Goal: Task Accomplishment & Management: Complete application form

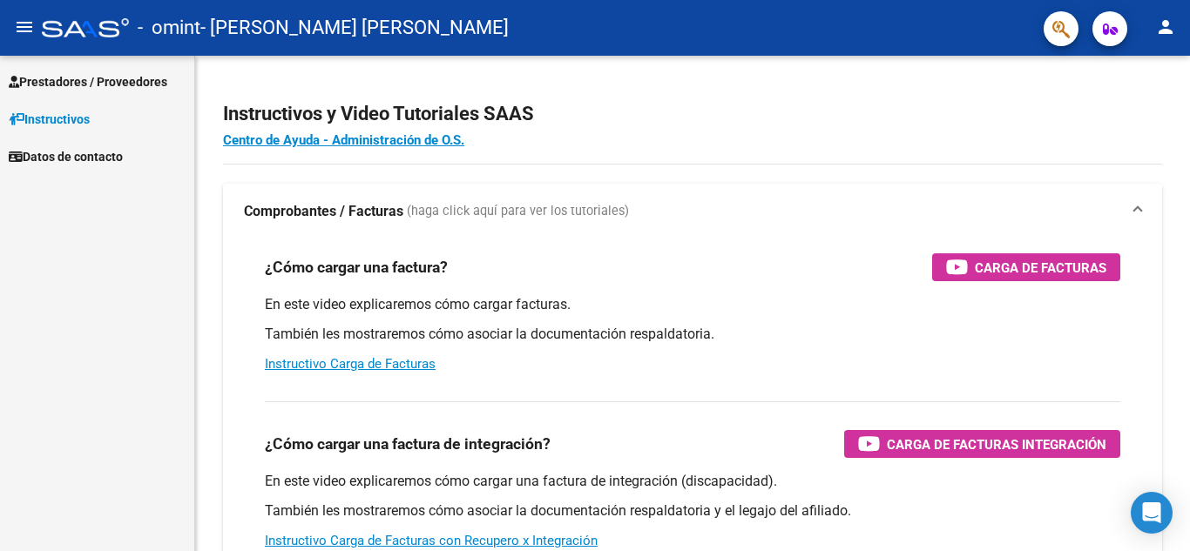
click at [1164, 29] on mat-icon "person" at bounding box center [1165, 27] width 21 height 21
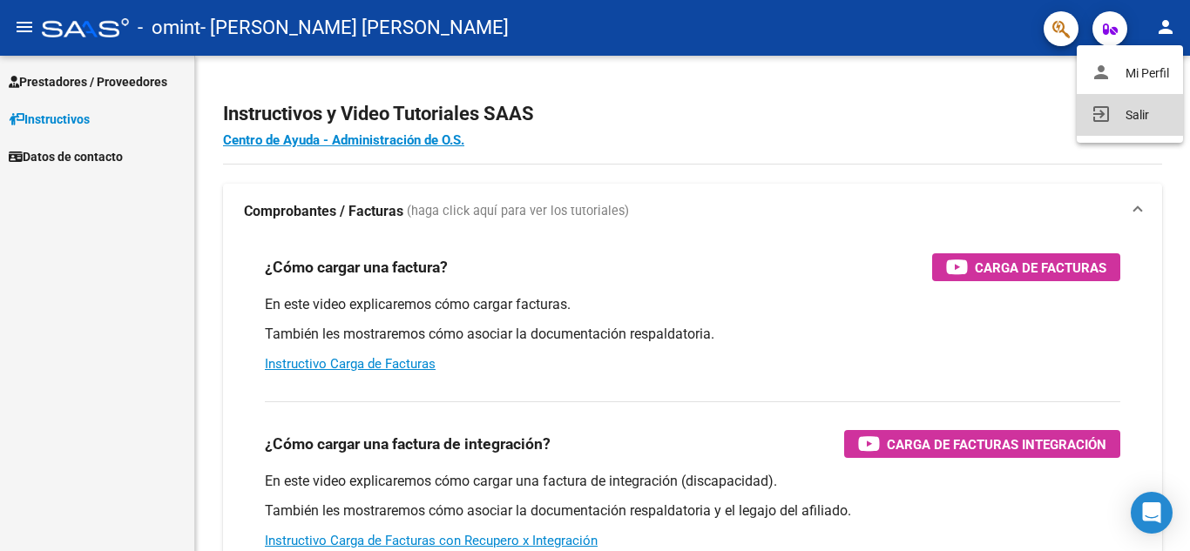
click at [1119, 118] on button "exit_to_app Salir" at bounding box center [1130, 115] width 106 height 42
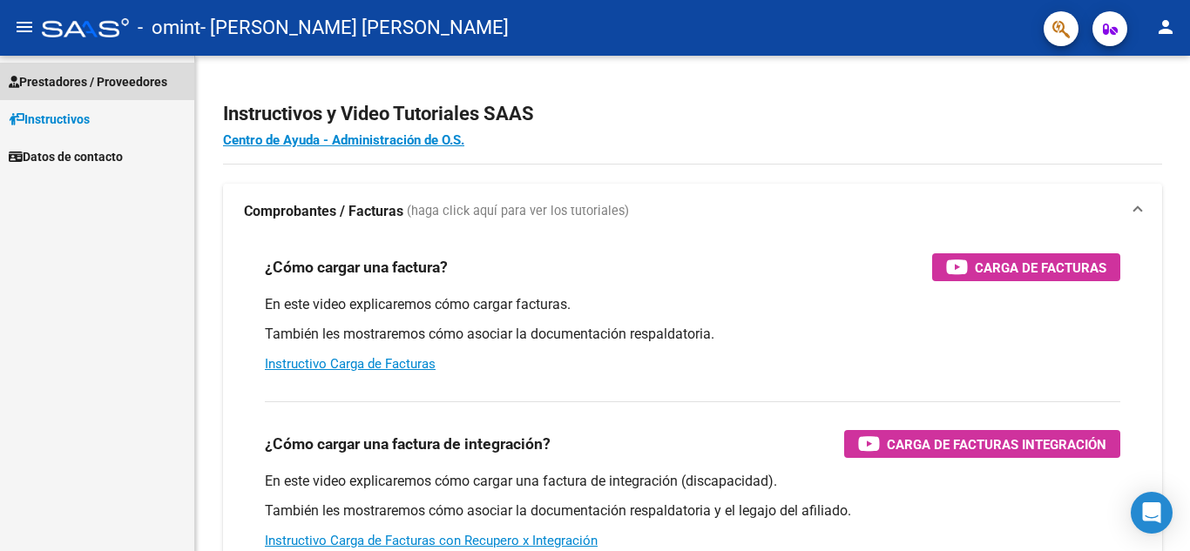
click at [105, 85] on span "Prestadores / Proveedores" at bounding box center [88, 81] width 159 height 19
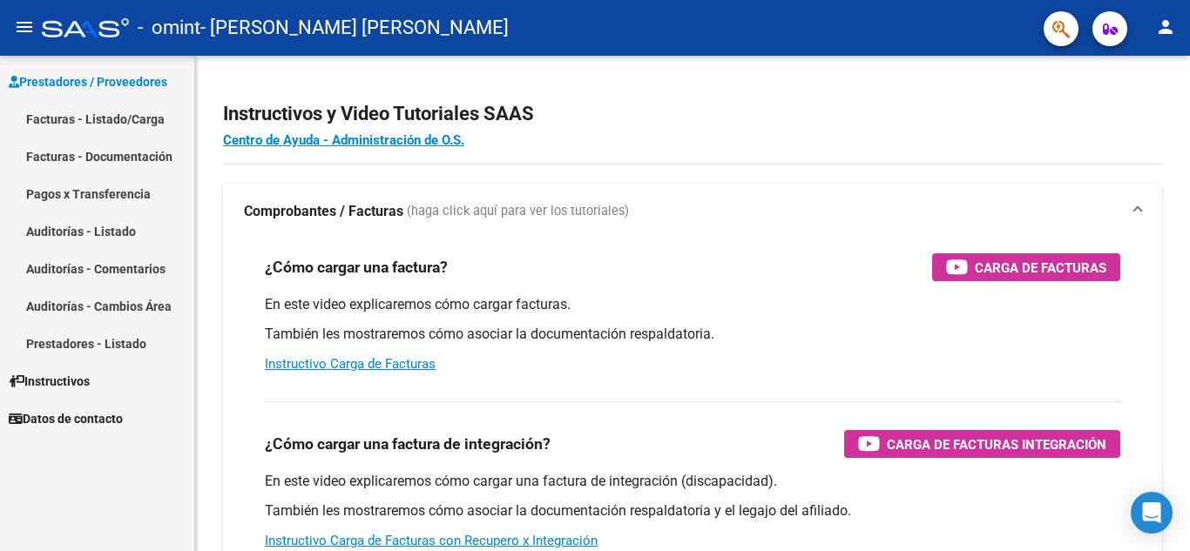
click at [95, 119] on link "Facturas - Listado/Carga" at bounding box center [97, 118] width 194 height 37
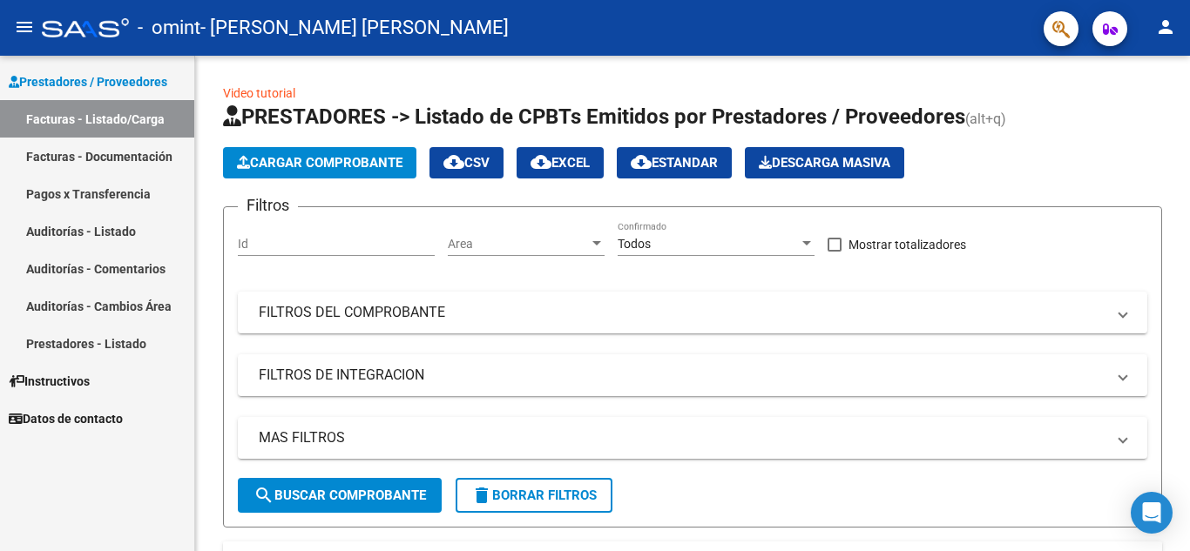
click at [70, 153] on link "Facturas - Documentación" at bounding box center [97, 156] width 194 height 37
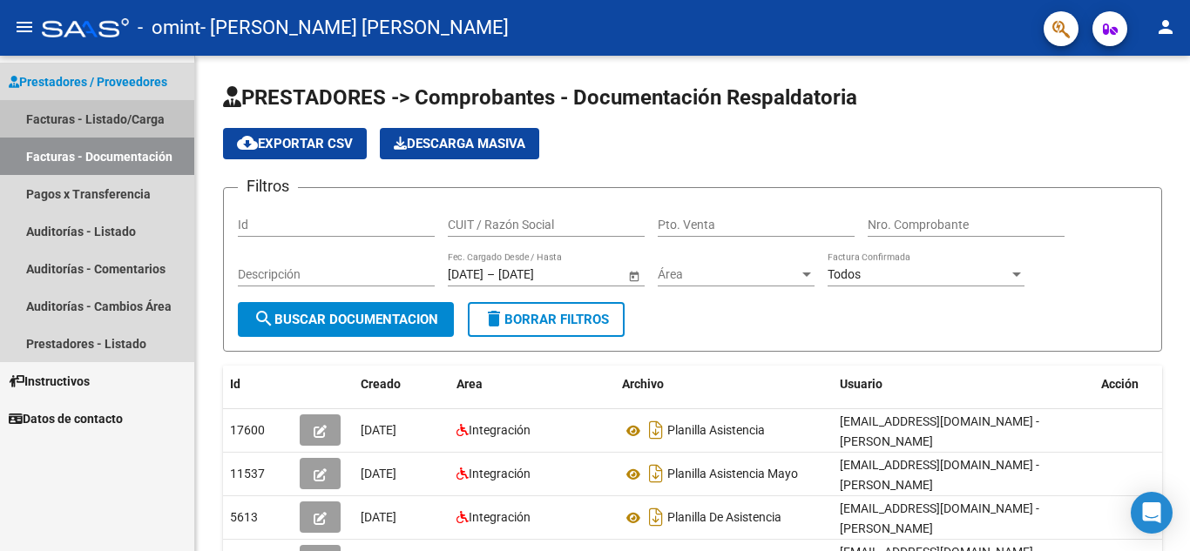
click at [83, 115] on link "Facturas - Listado/Carga" at bounding box center [97, 118] width 194 height 37
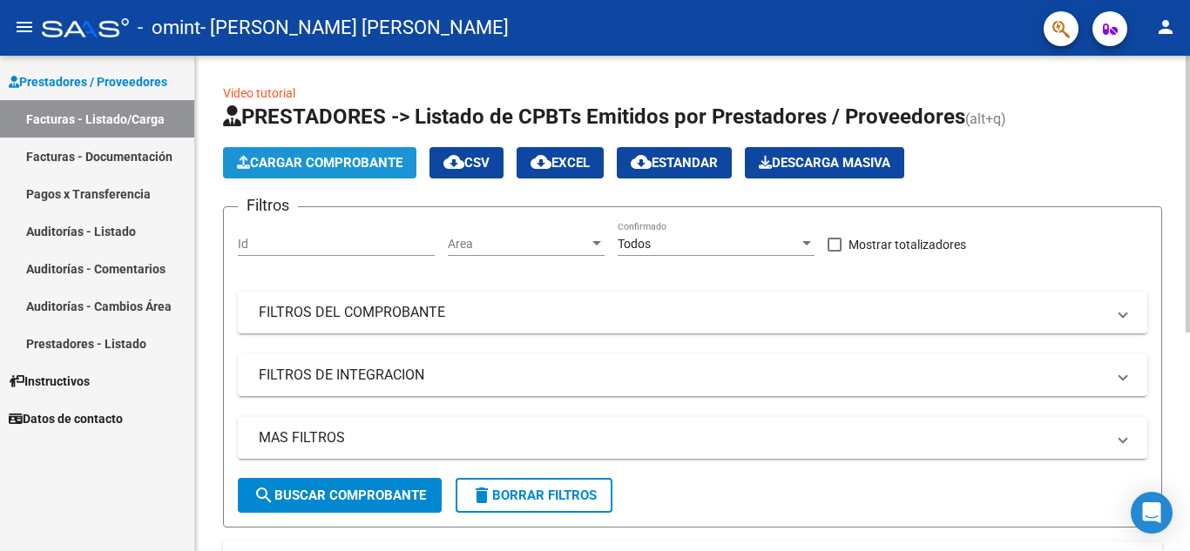
click at [268, 162] on span "Cargar Comprobante" at bounding box center [320, 163] width 166 height 16
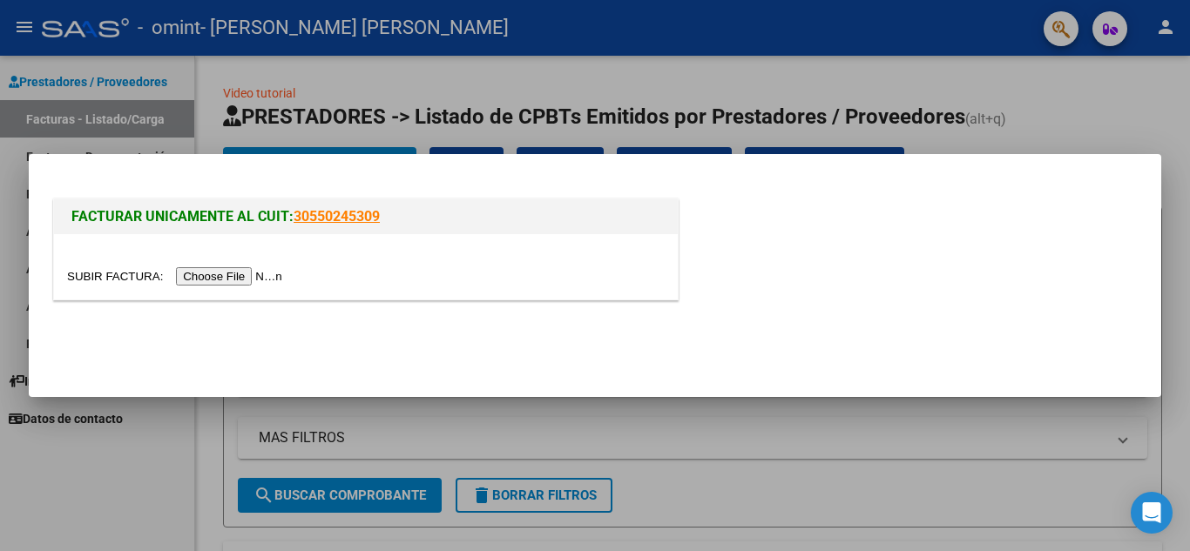
click at [224, 276] on input "file" at bounding box center [177, 276] width 220 height 18
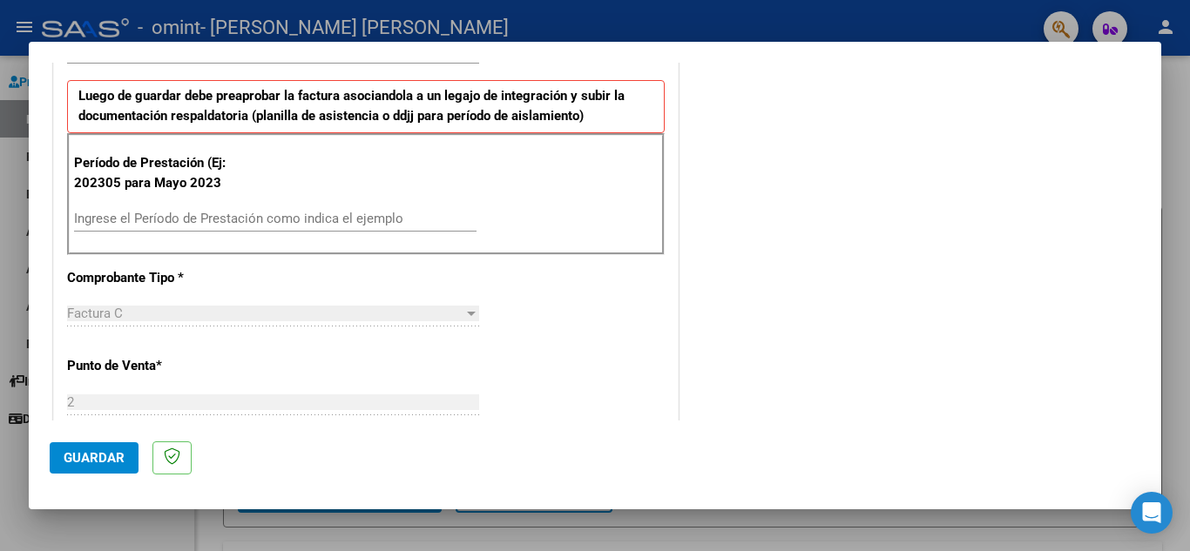
scroll to position [463, 0]
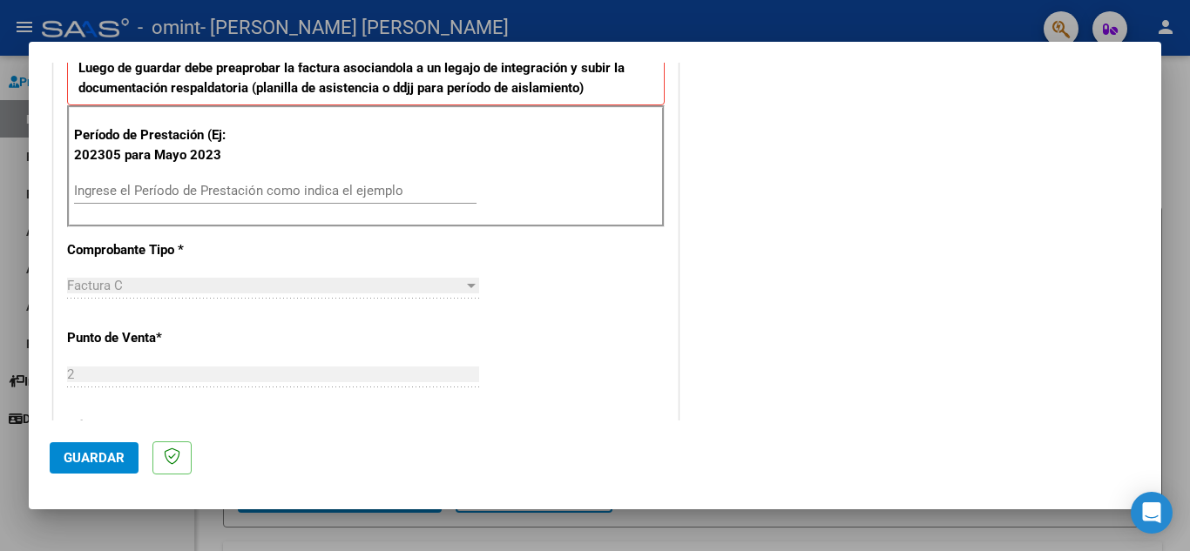
click at [152, 191] on input "Ingrese el Período de Prestación como indica el ejemplo" at bounding box center [275, 191] width 402 height 16
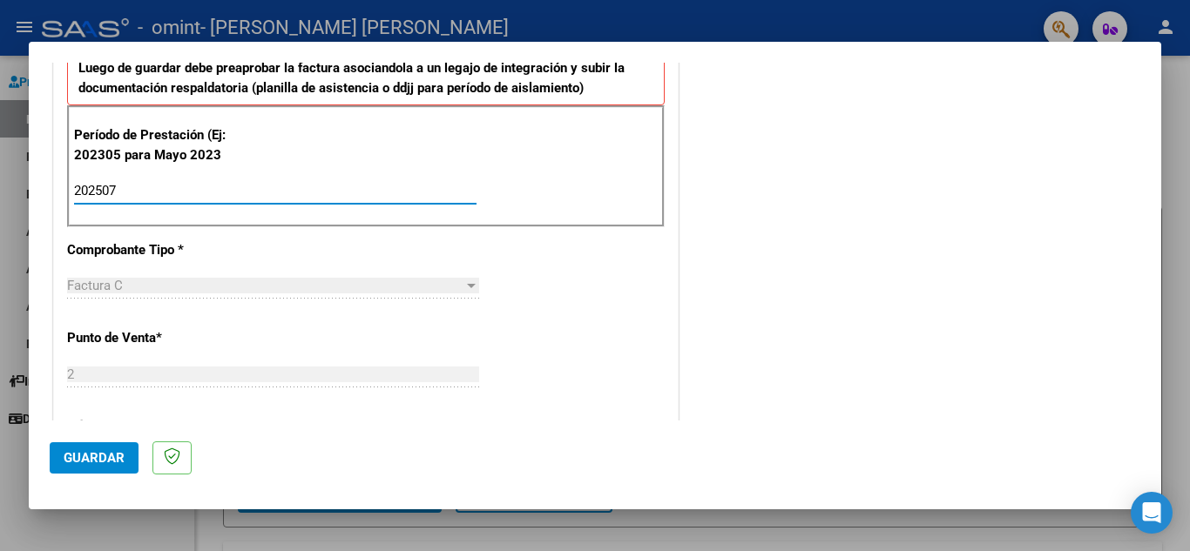
type input "202507"
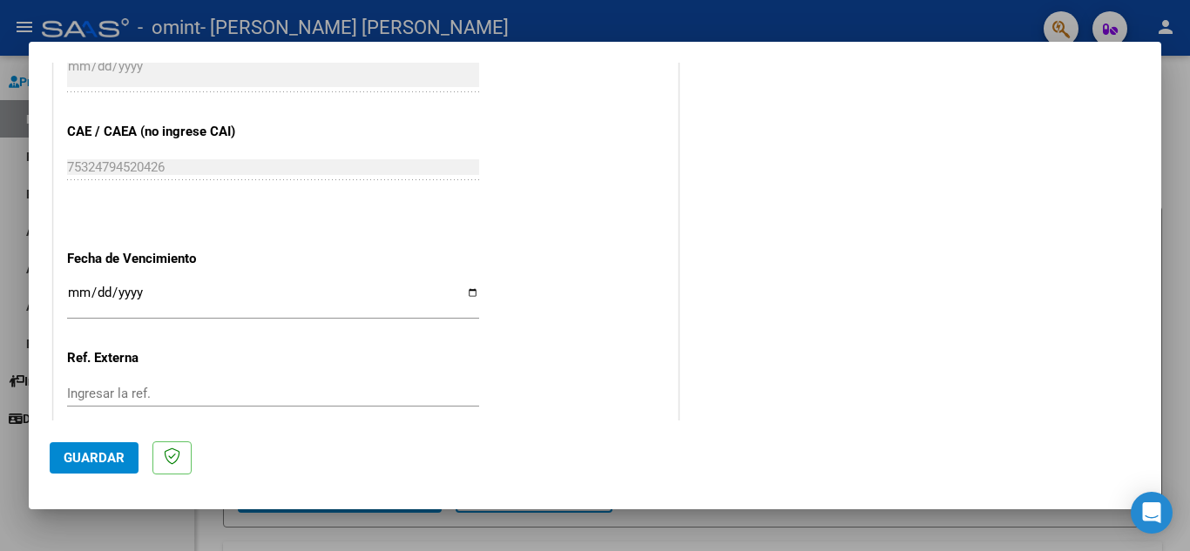
scroll to position [1054, 0]
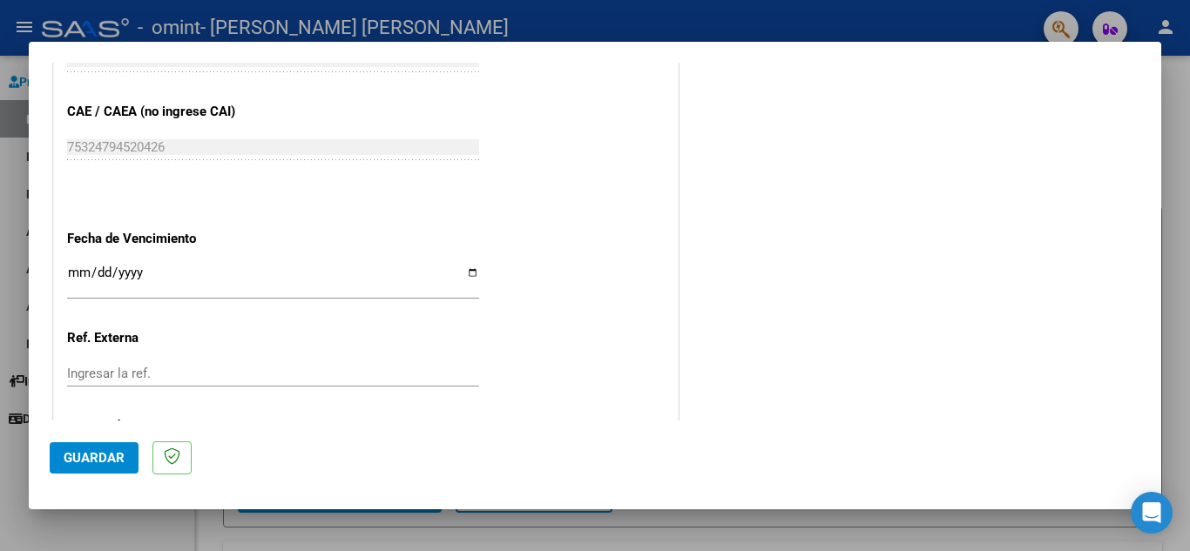
click at [78, 274] on input "Ingresar la fecha" at bounding box center [273, 280] width 412 height 28
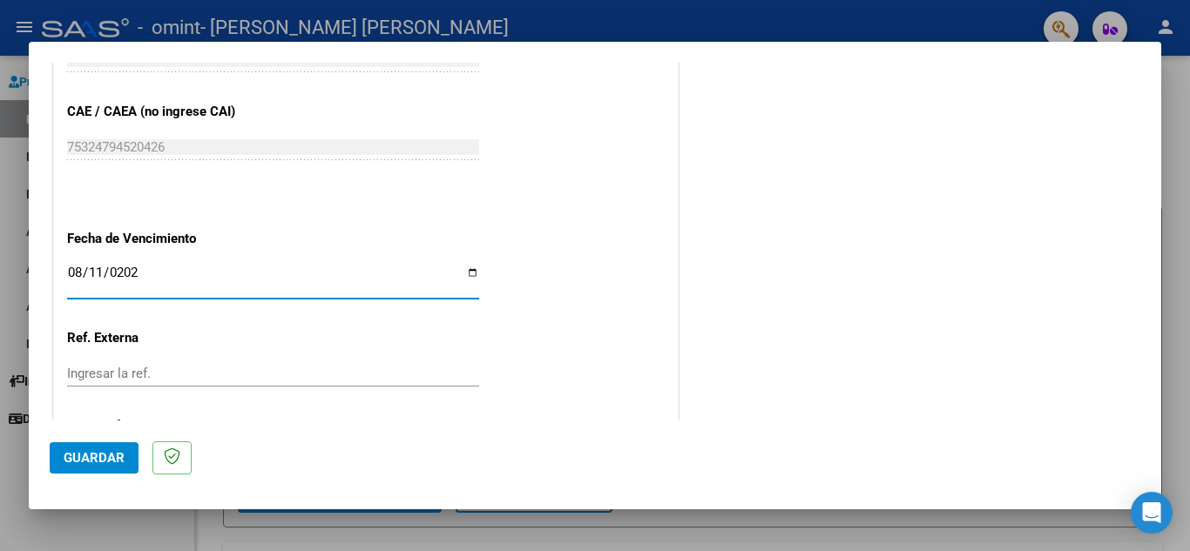
type input "2025-08-11"
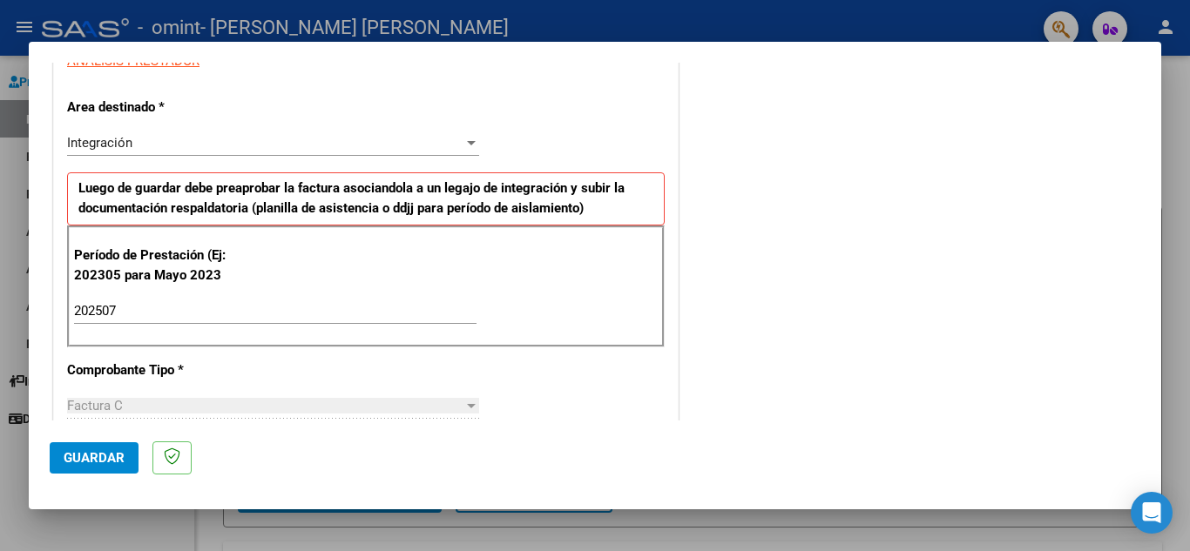
scroll to position [779, 0]
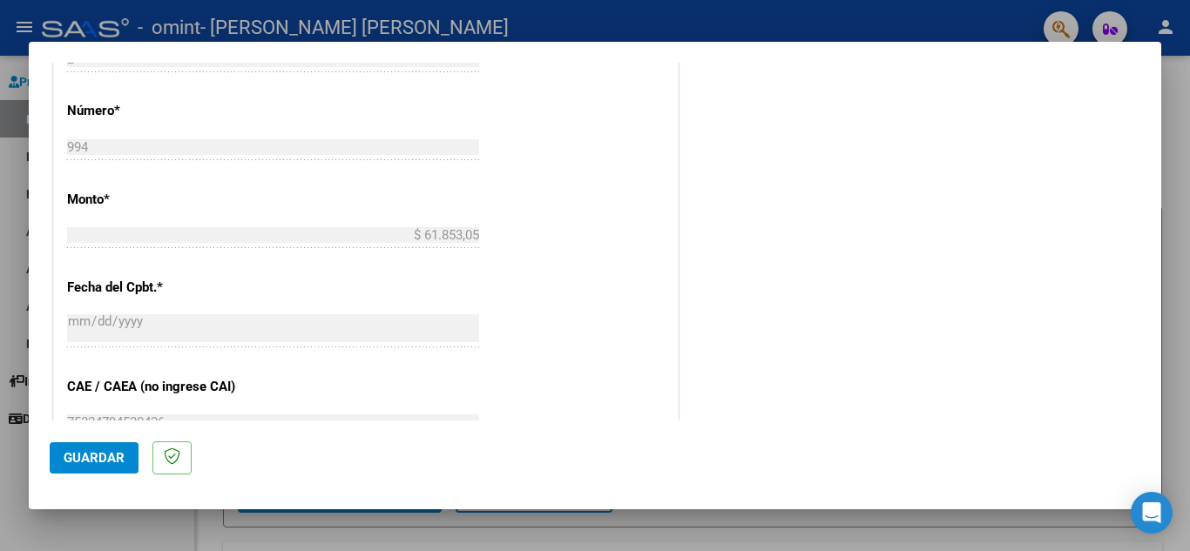
click at [68, 453] on span "Guardar" at bounding box center [94, 458] width 61 height 16
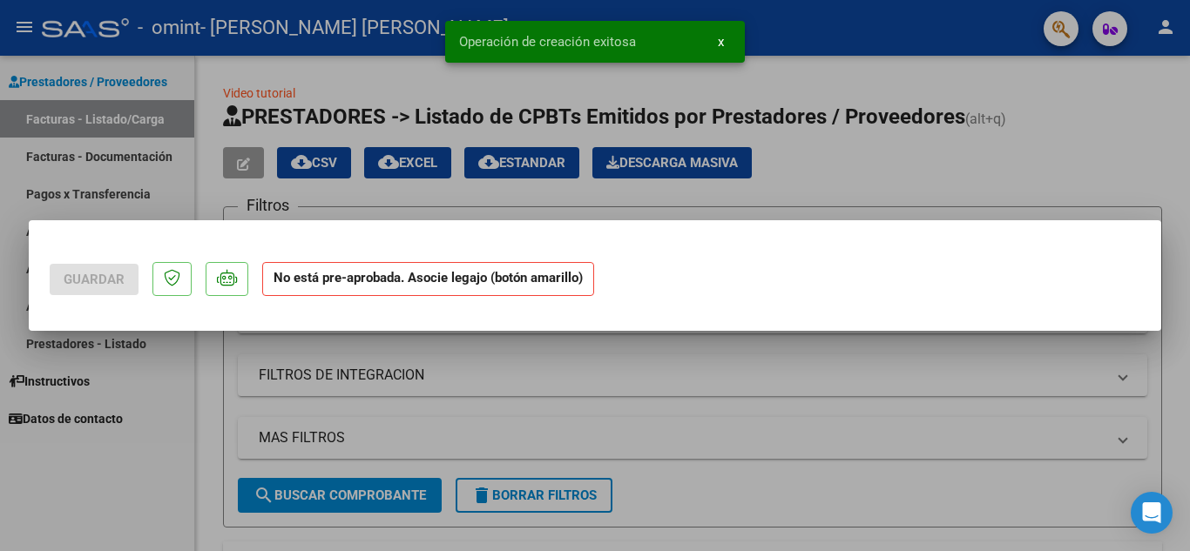
scroll to position [0, 0]
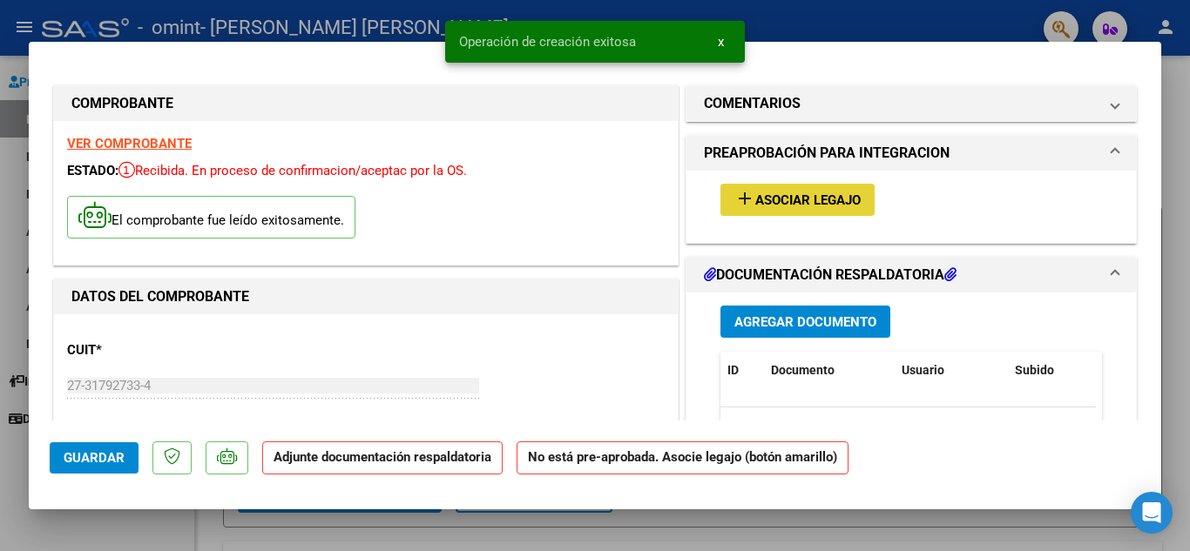
click at [823, 198] on span "Asociar Legajo" at bounding box center [807, 201] width 105 height 16
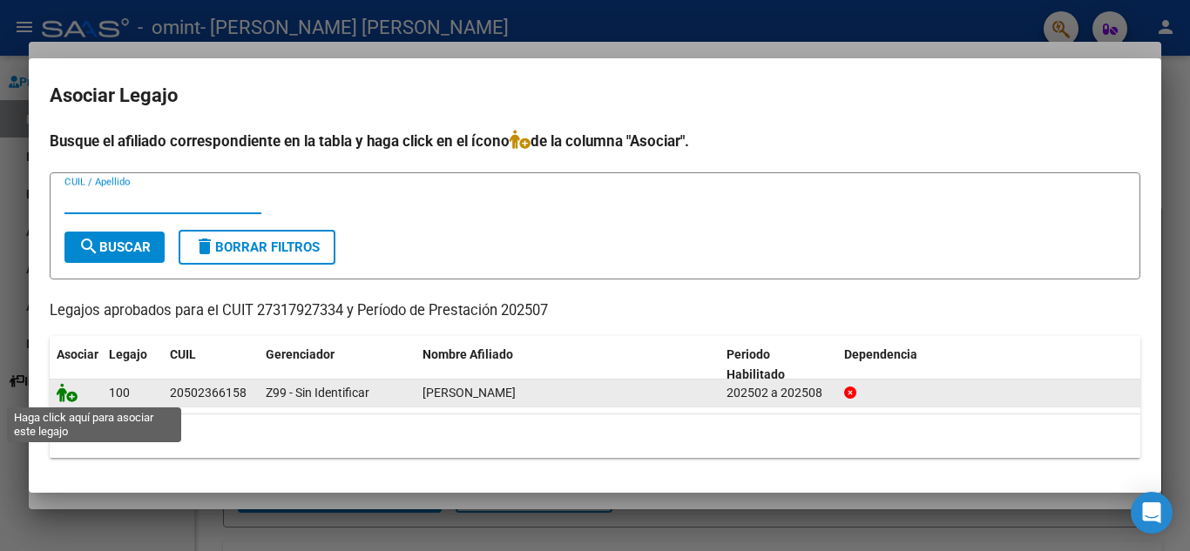
click at [64, 389] on icon at bounding box center [67, 392] width 21 height 19
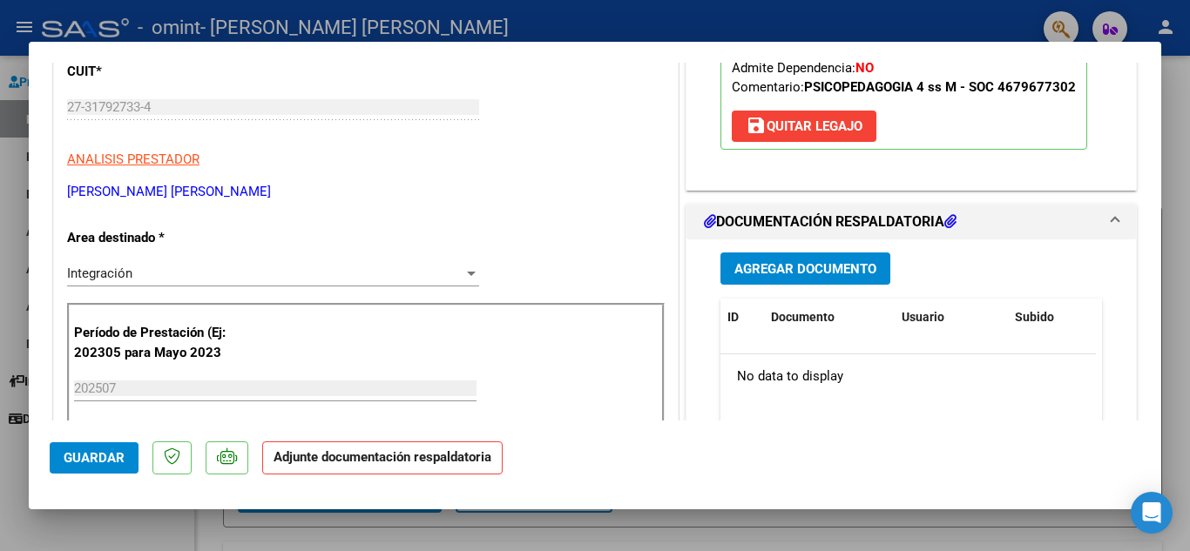
scroll to position [333, 0]
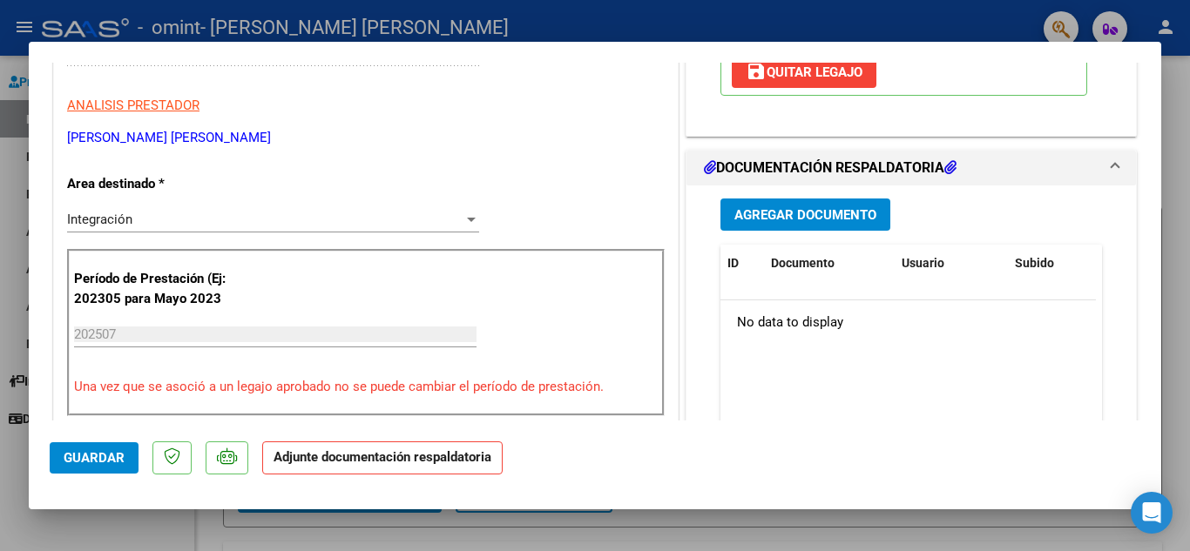
click at [802, 216] on span "Agregar Documento" at bounding box center [805, 215] width 142 height 16
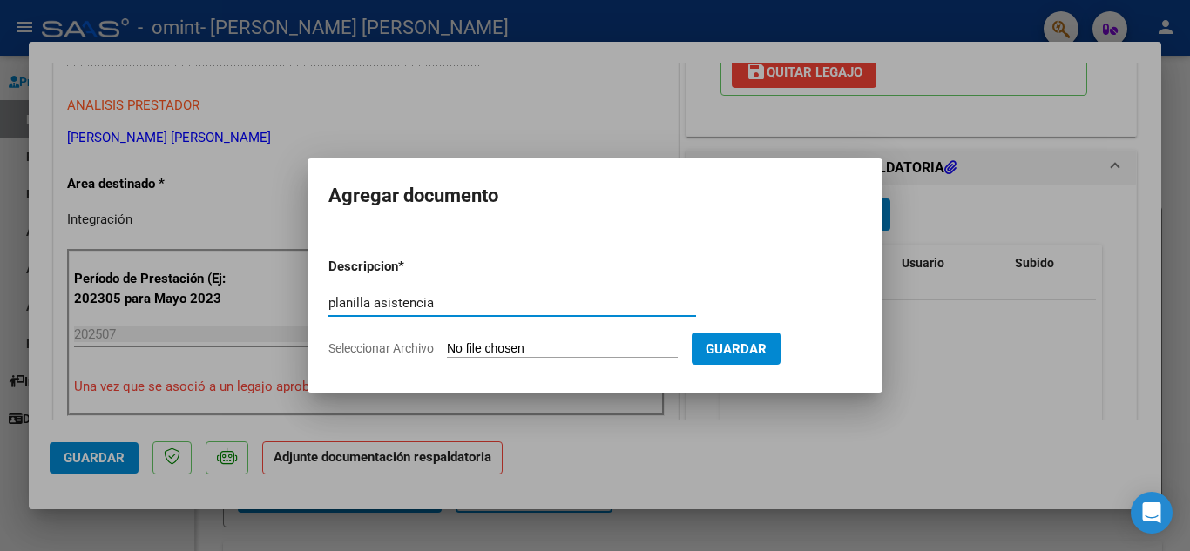
type input "planilla asistencia"
click at [483, 349] on input "Seleccionar Archivo" at bounding box center [562, 350] width 231 height 17
type input "C:\fakepath\20250810_235428.jpg"
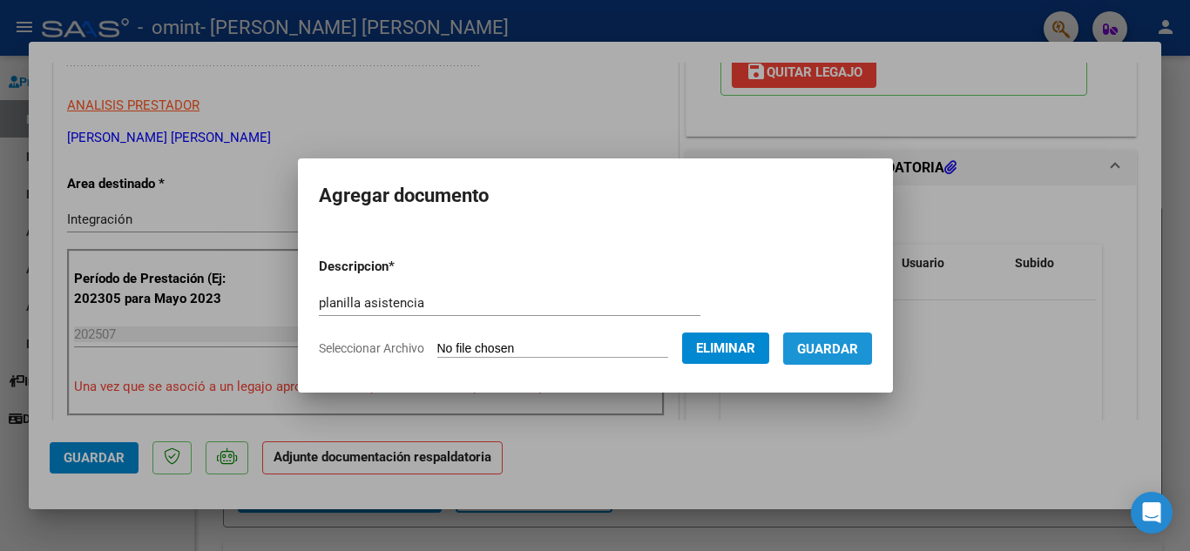
click at [842, 349] on span "Guardar" at bounding box center [827, 350] width 61 height 16
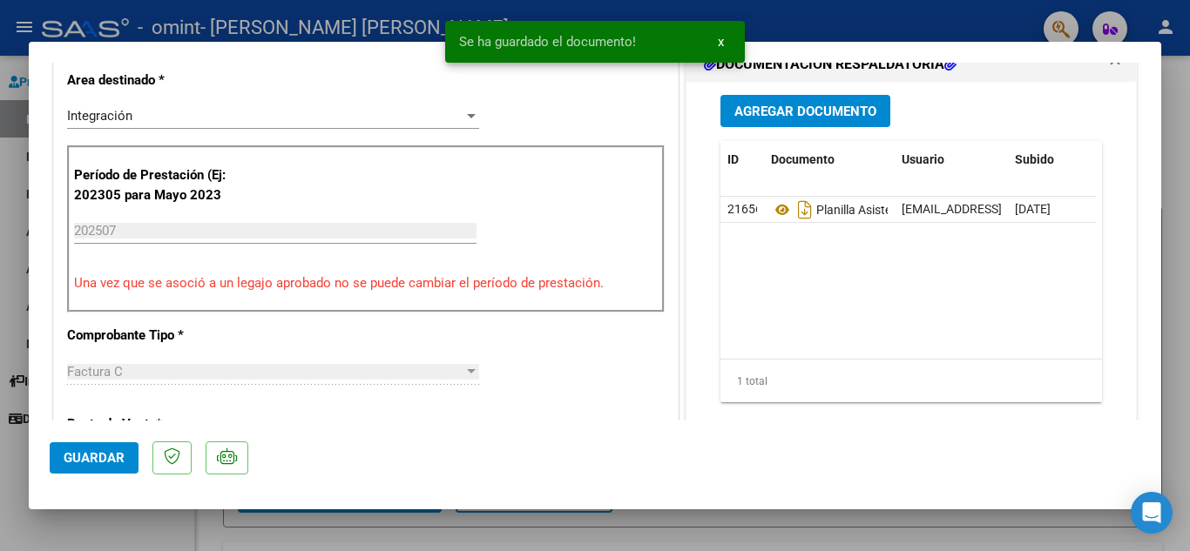
scroll to position [528, 0]
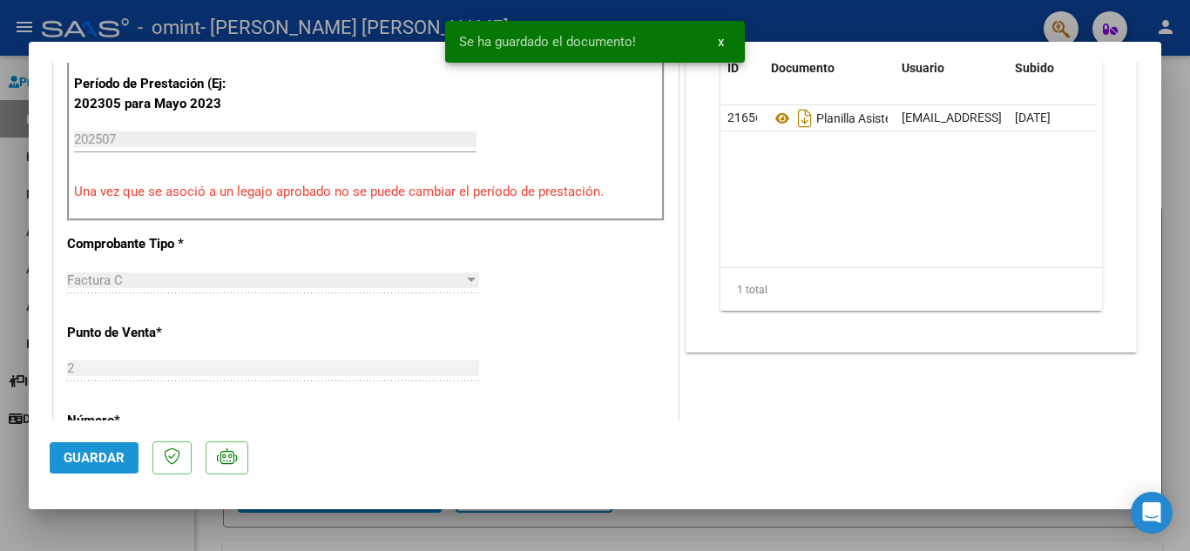
click at [91, 445] on button "Guardar" at bounding box center [94, 458] width 89 height 31
click at [1176, 133] on div at bounding box center [595, 275] width 1190 height 551
type input "$ 0,00"
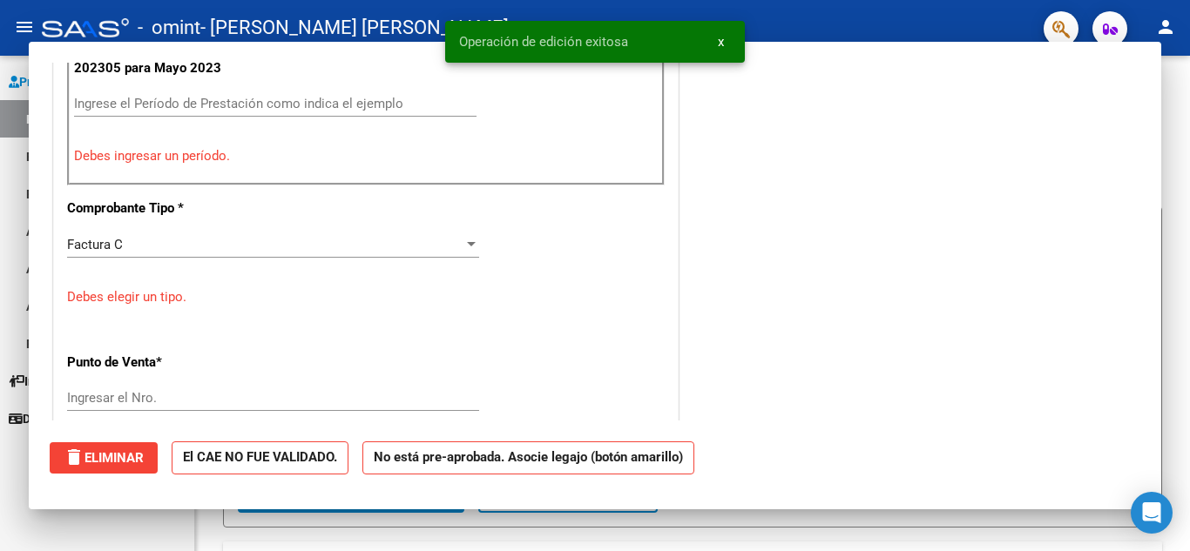
scroll to position [492, 0]
